Goal: Check status

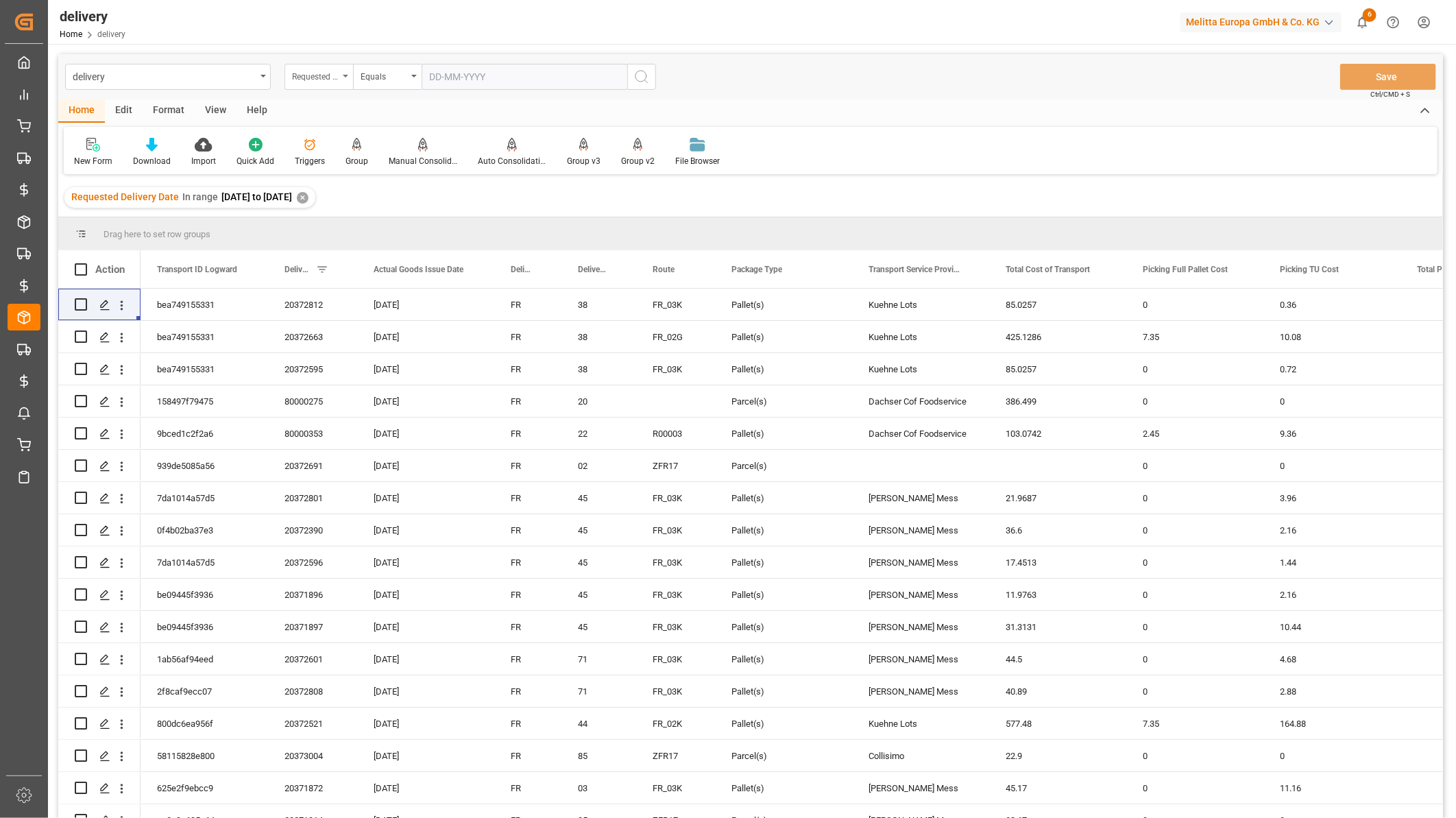
click at [334, 77] on div "Requested Delivery Date" at bounding box center [315, 75] width 46 height 16
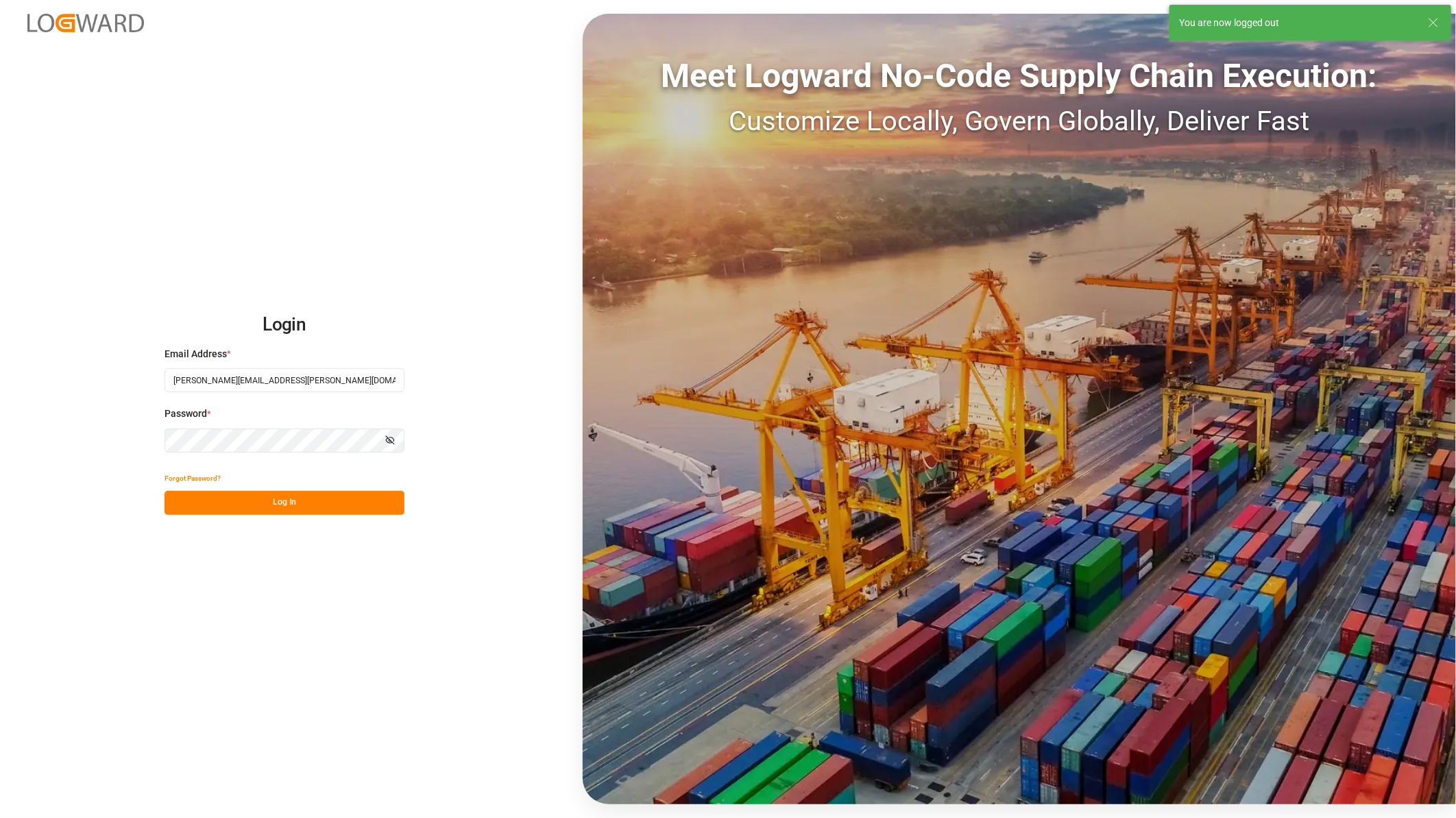
click at [341, 518] on div "Login Email Address * [PERSON_NAME][EMAIL_ADDRESS][PERSON_NAME][DOMAIN_NAME] Pa…" at bounding box center [728, 409] width 1456 height 818
click at [347, 506] on button "Log In" at bounding box center [285, 503] width 240 height 24
